Goal: Information Seeking & Learning: Stay updated

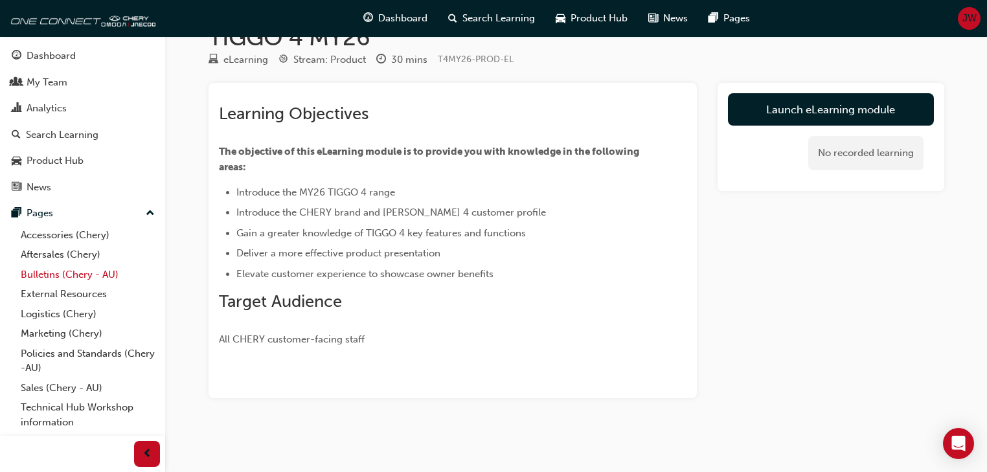
click at [75, 275] on link "Bulletins (Chery - AU)" at bounding box center [88, 275] width 144 height 20
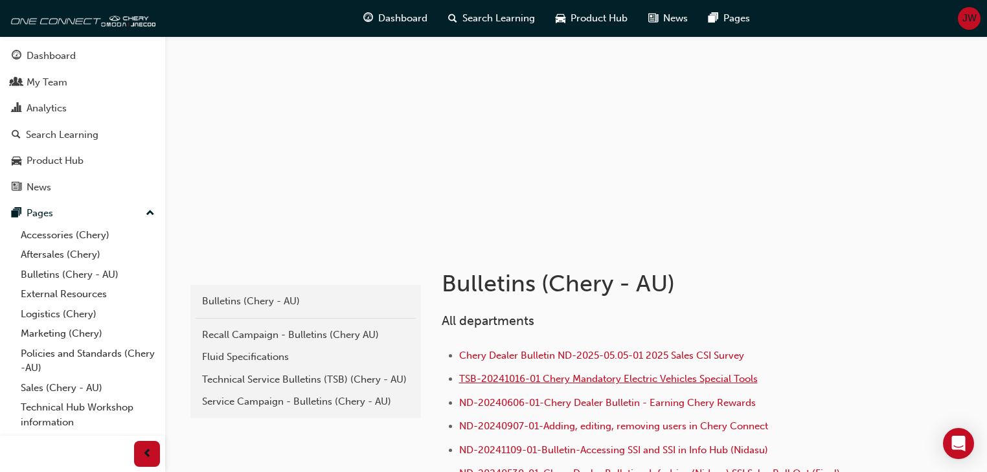
scroll to position [104, 0]
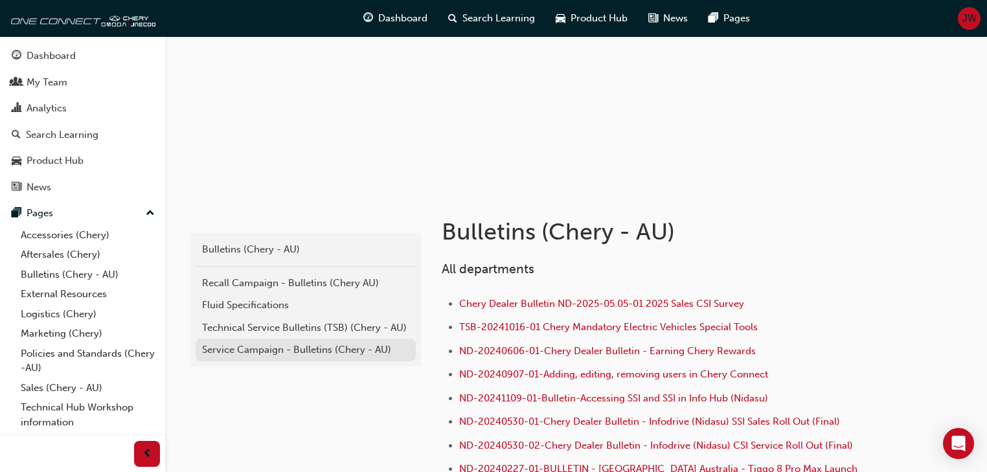
click at [277, 349] on div "Service Campaign - Bulletins (Chery - AU)" at bounding box center [305, 350] width 207 height 15
